Goal: Task Accomplishment & Management: Manage account settings

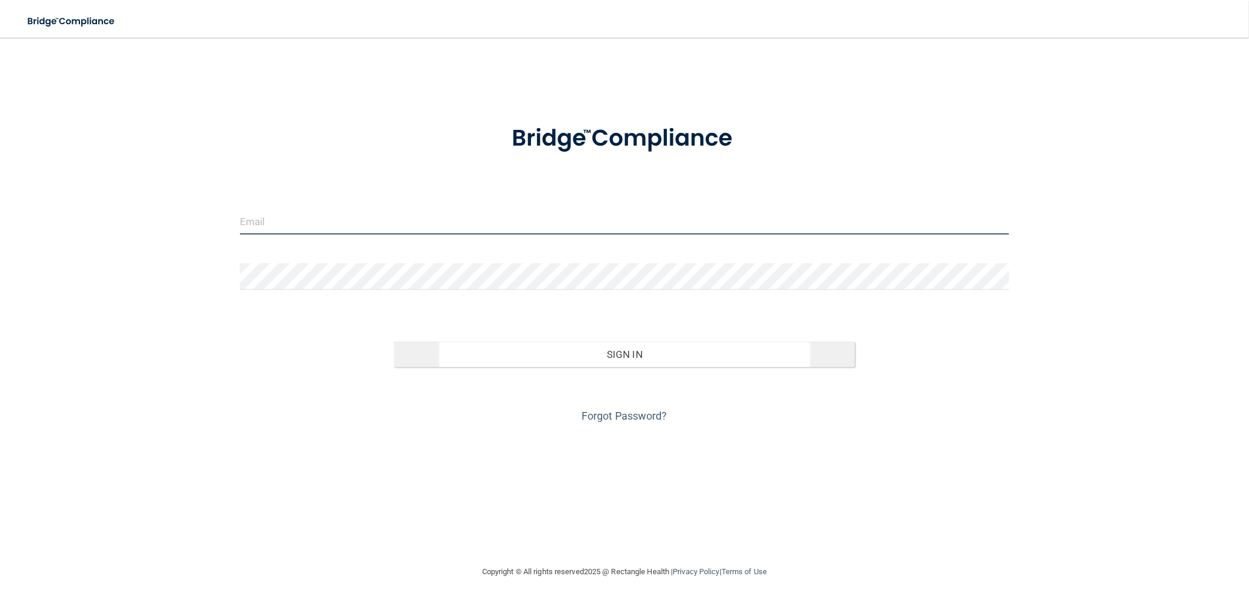
type input "[EMAIL_ADDRESS][DOMAIN_NAME]"
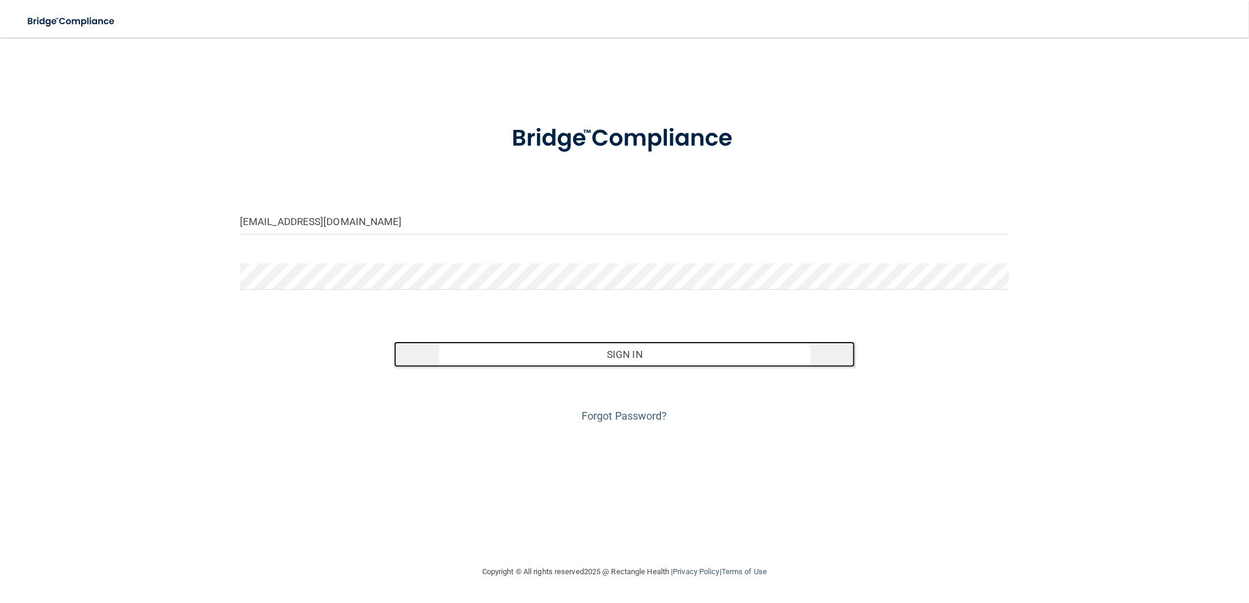
click at [701, 354] on button "Sign In" at bounding box center [625, 355] width 462 height 26
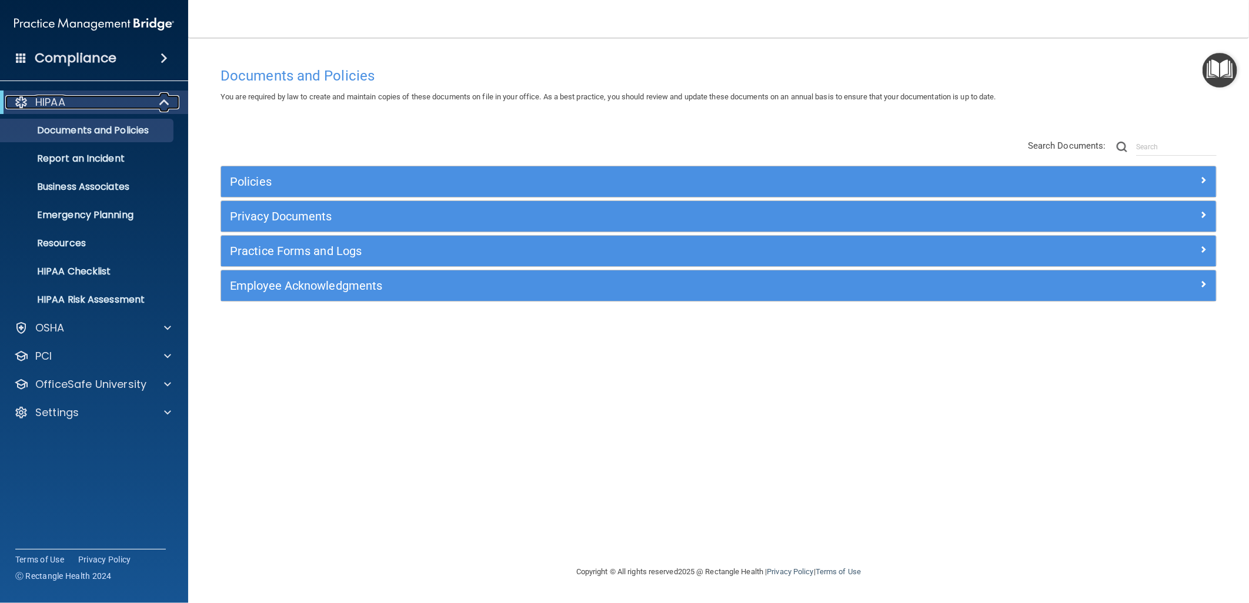
click at [161, 107] on span at bounding box center [166, 102] width 10 height 14
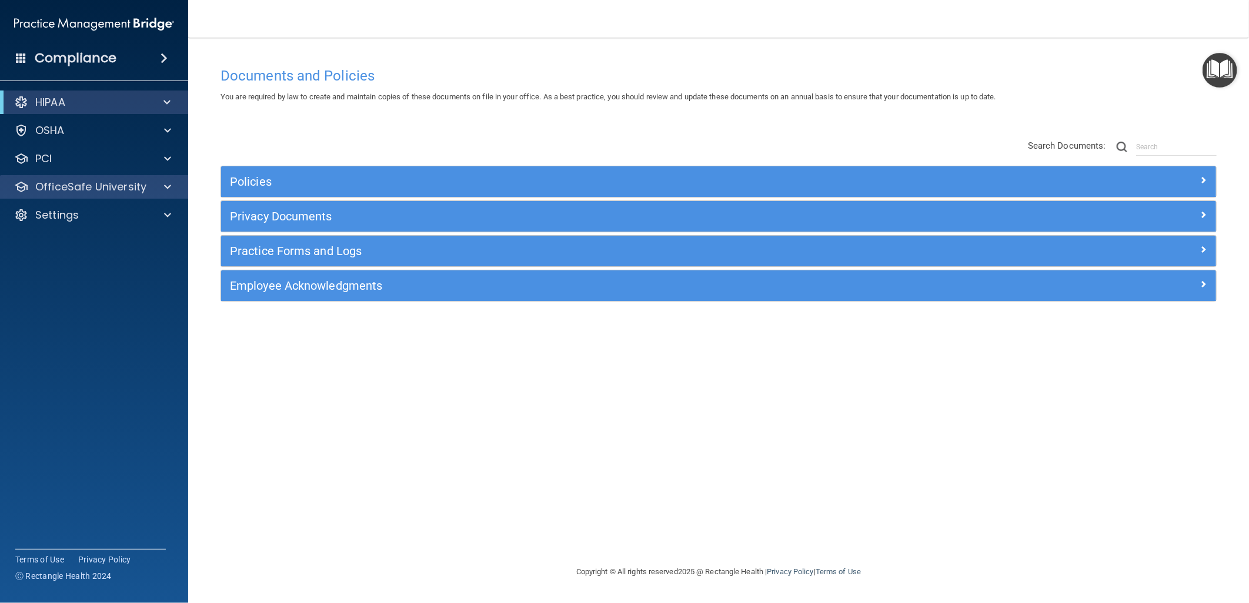
click at [149, 195] on div "OfficeSafe University" at bounding box center [94, 187] width 189 height 24
click at [149, 188] on div "OfficeSafe University" at bounding box center [78, 187] width 146 height 14
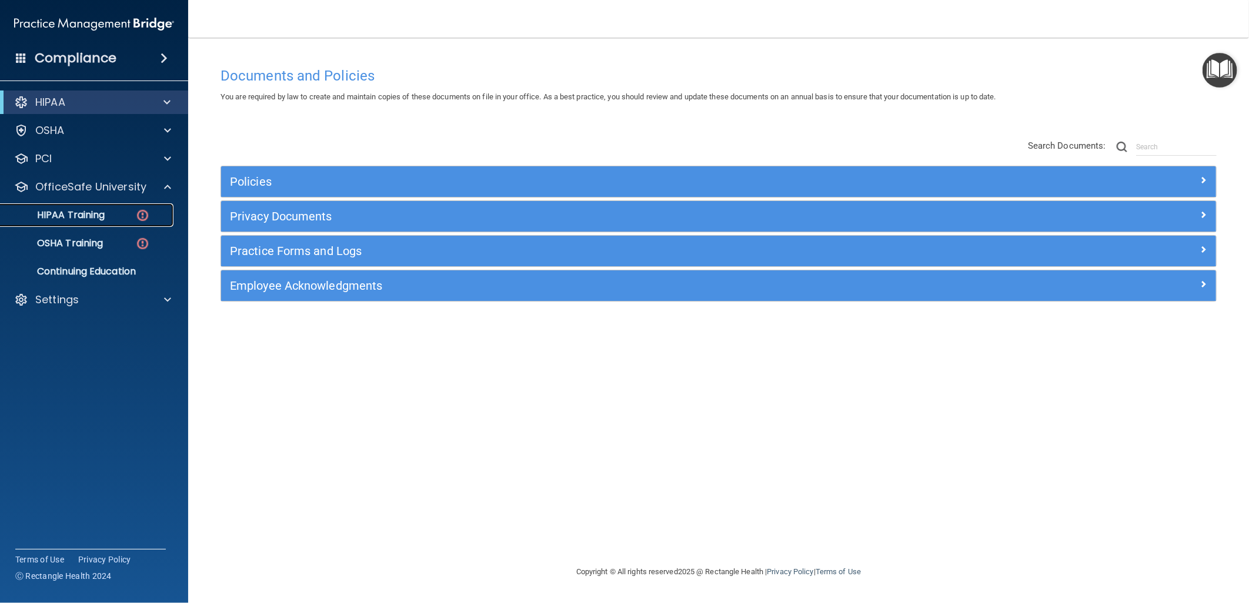
click at [109, 221] on link "HIPAA Training" at bounding box center [80, 215] width 185 height 24
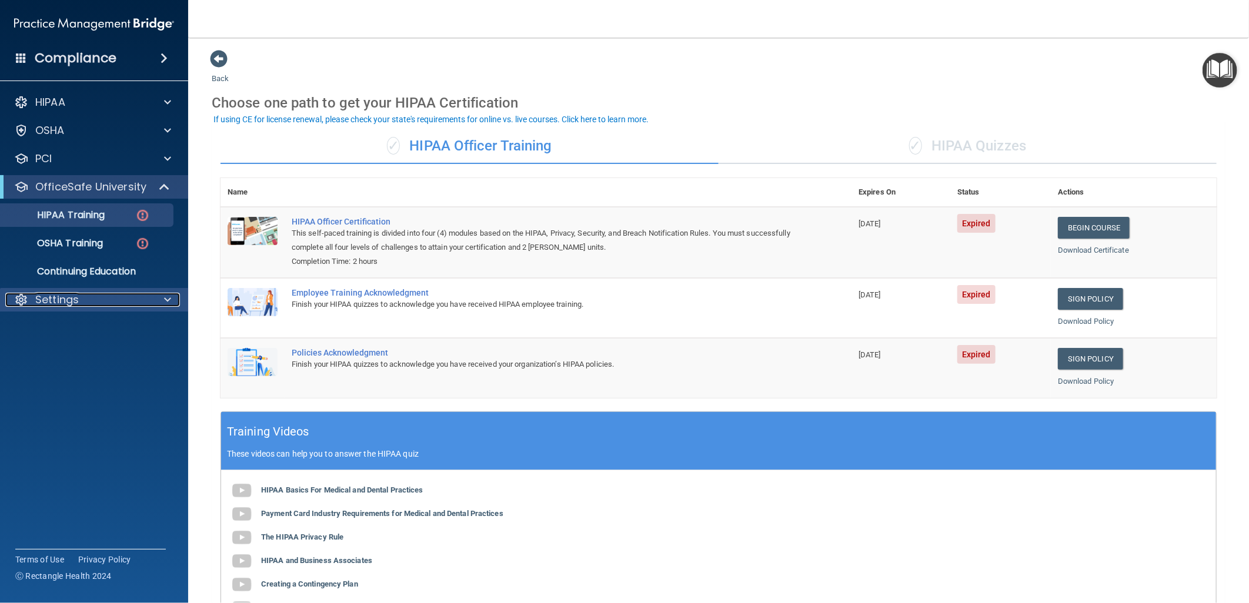
click at [162, 301] on div at bounding box center [165, 300] width 29 height 14
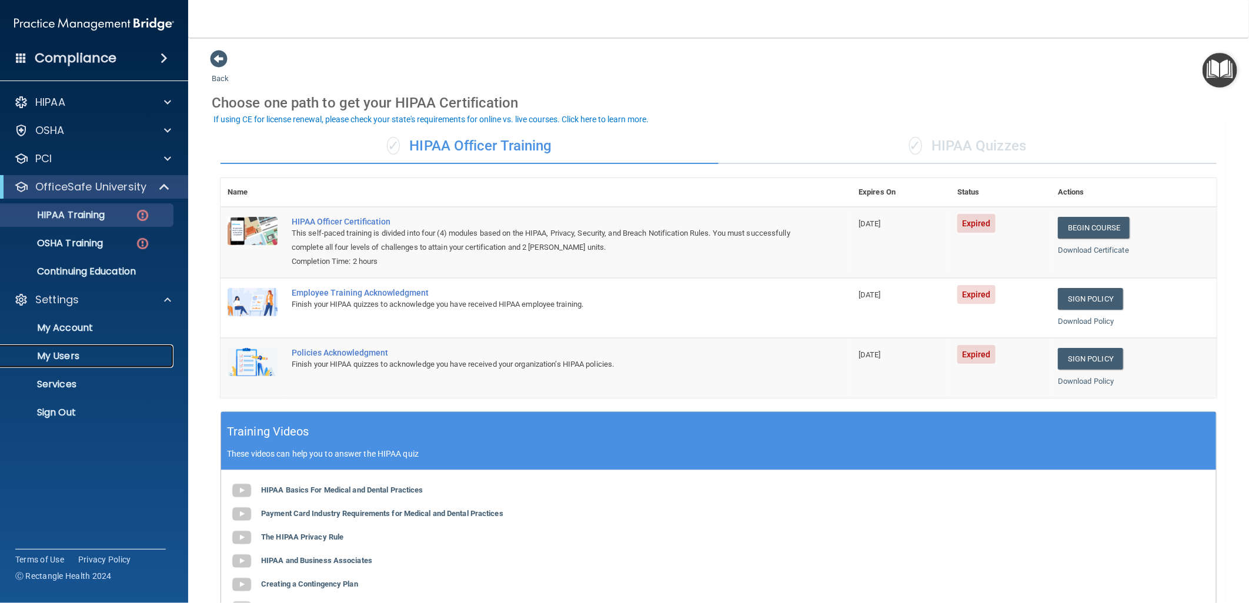
click at [120, 351] on p "My Users" at bounding box center [88, 357] width 161 height 12
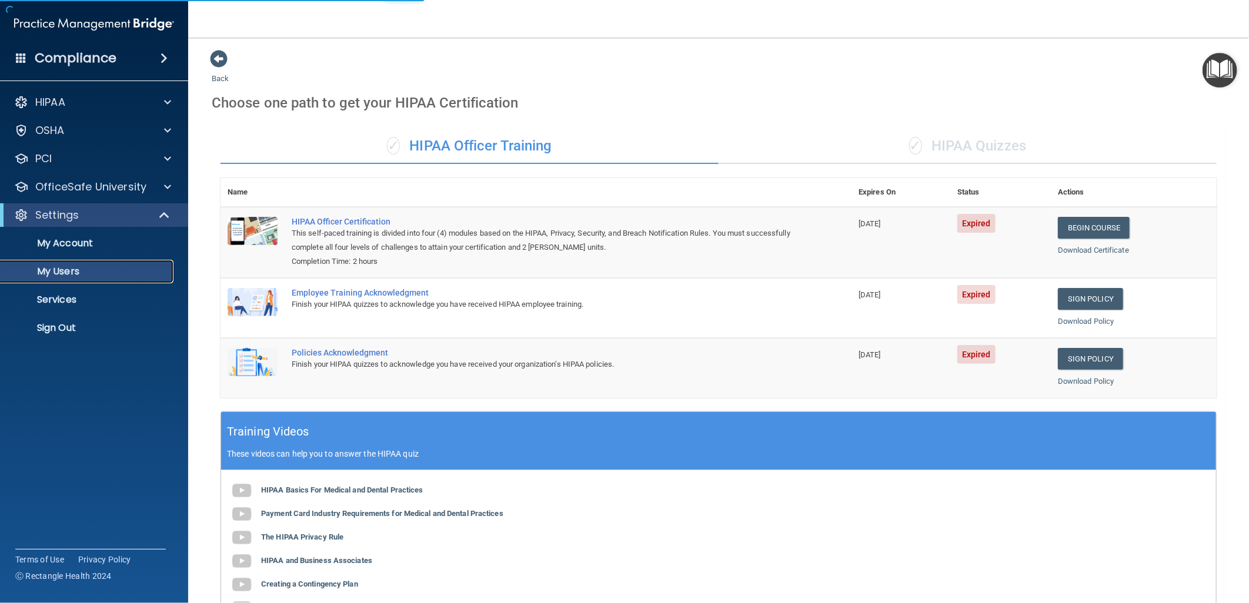
select select "20"
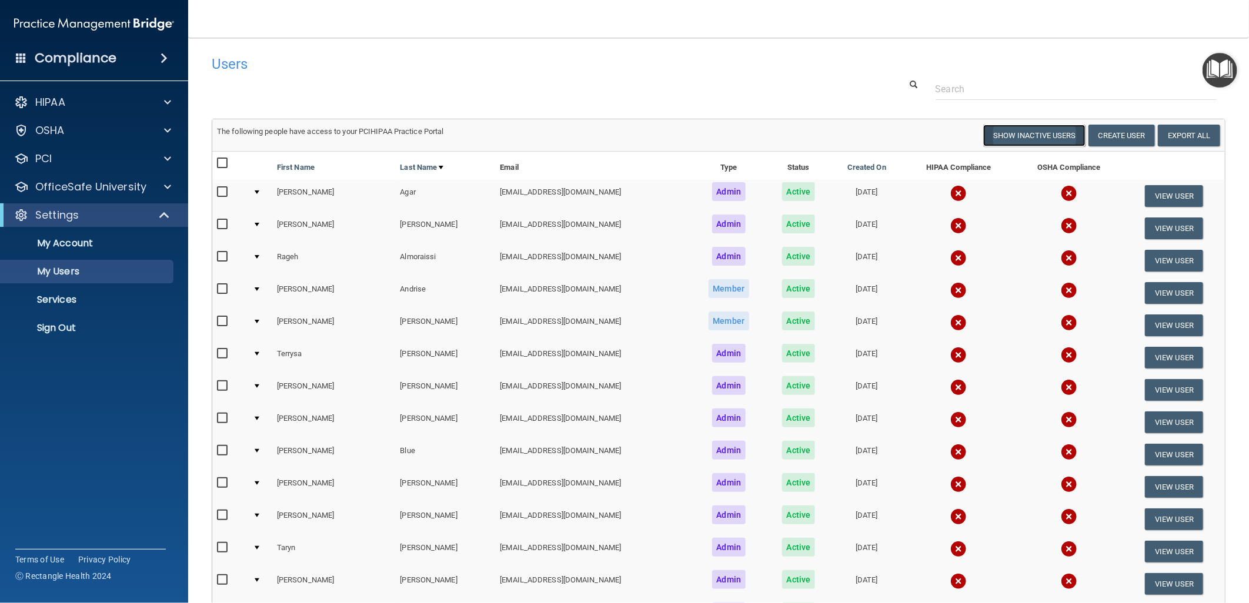
click at [1033, 129] on button "Show Inactive Users" at bounding box center [1034, 136] width 102 height 22
select select "20"
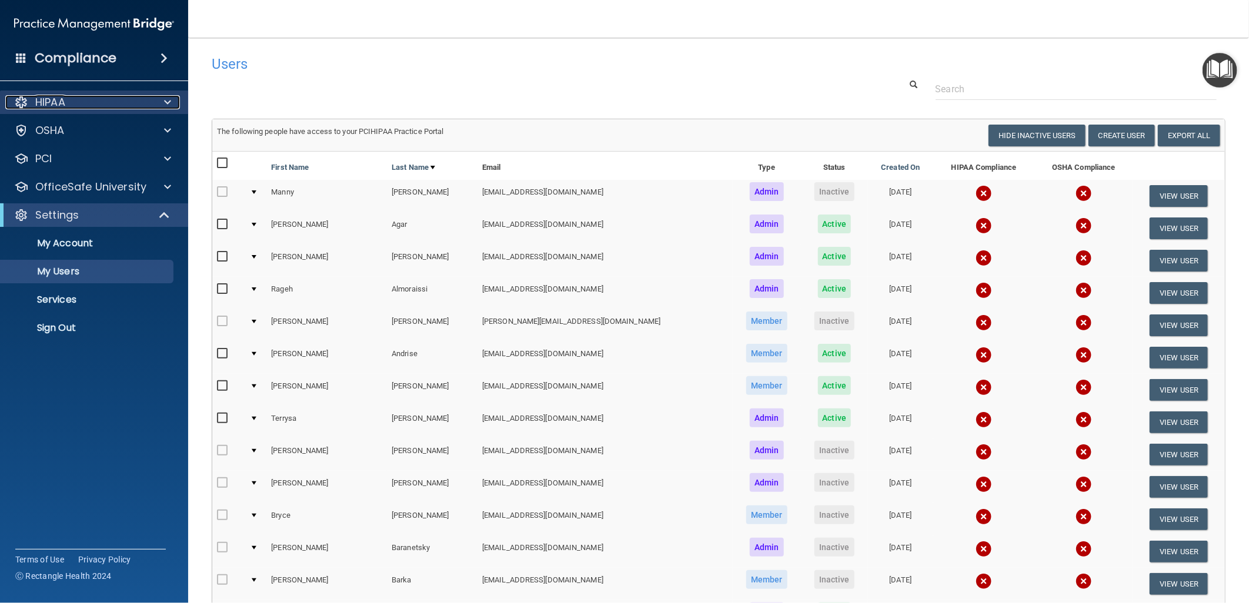
click at [149, 104] on div "HIPAA" at bounding box center [78, 102] width 146 height 14
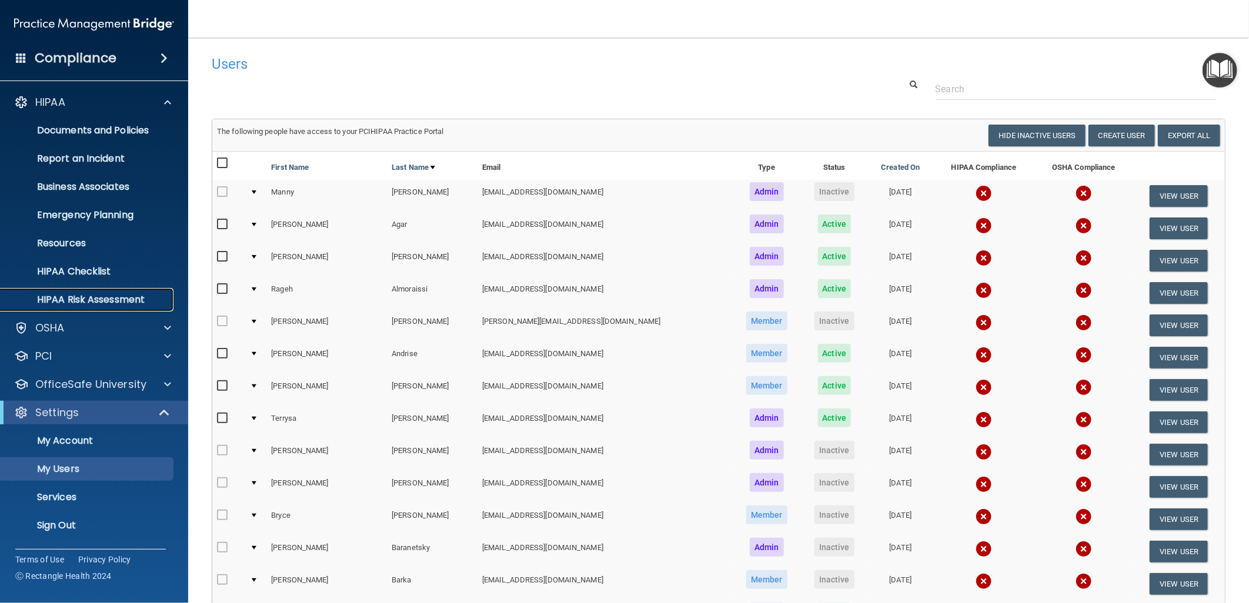
click at [108, 299] on p "HIPAA Risk Assessment" at bounding box center [88, 300] width 161 height 12
